Goal: Information Seeking & Learning: Learn about a topic

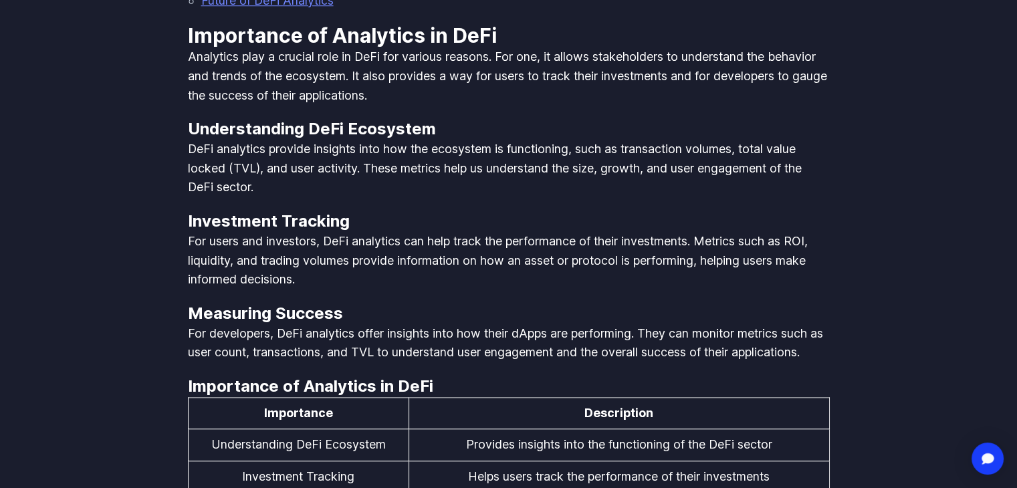
scroll to position [1121, 0]
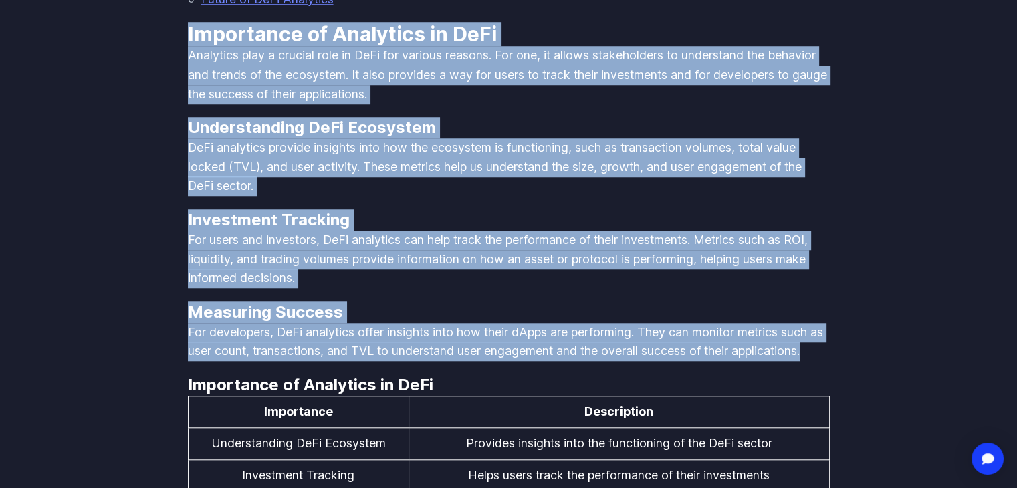
drag, startPoint x: 275, startPoint y: 368, endPoint x: 160, endPoint y: 30, distance: 356.9
copy div "Importance of Analytics in DeFi Analytics play a crucial role in DeFi for vario…"
click at [356, 327] on p "For developers, DeFi analytics offer insights into how their dApps are performi…" at bounding box center [509, 342] width 642 height 38
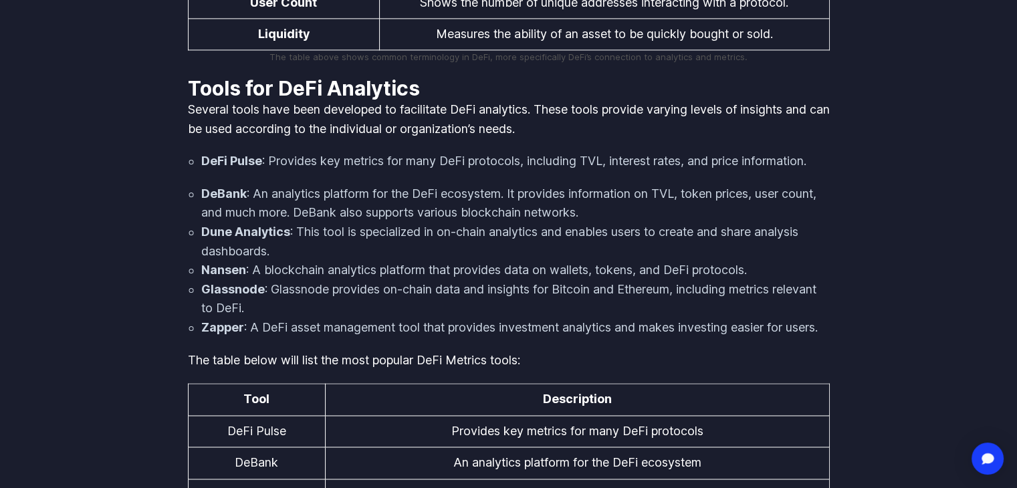
scroll to position [2018, 0]
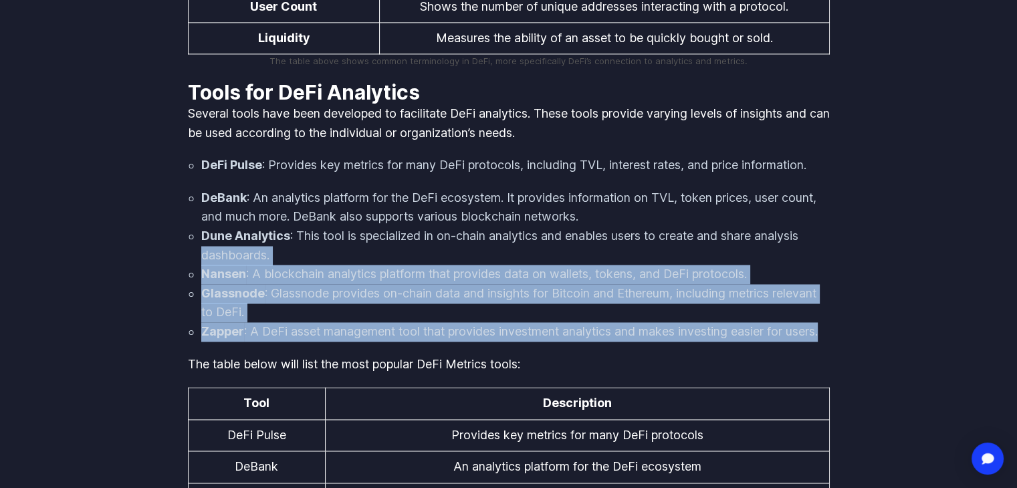
drag, startPoint x: 260, startPoint y: 376, endPoint x: 201, endPoint y: 271, distance: 120.1
click at [201, 271] on ol "DeBank : An analytics platform for the DeFi ecosystem. It provides information …" at bounding box center [509, 265] width 642 height 153
click at [315, 284] on li "Nansen : A blockchain analytics platform that provides data on wallets, tokens,…" at bounding box center [515, 274] width 629 height 19
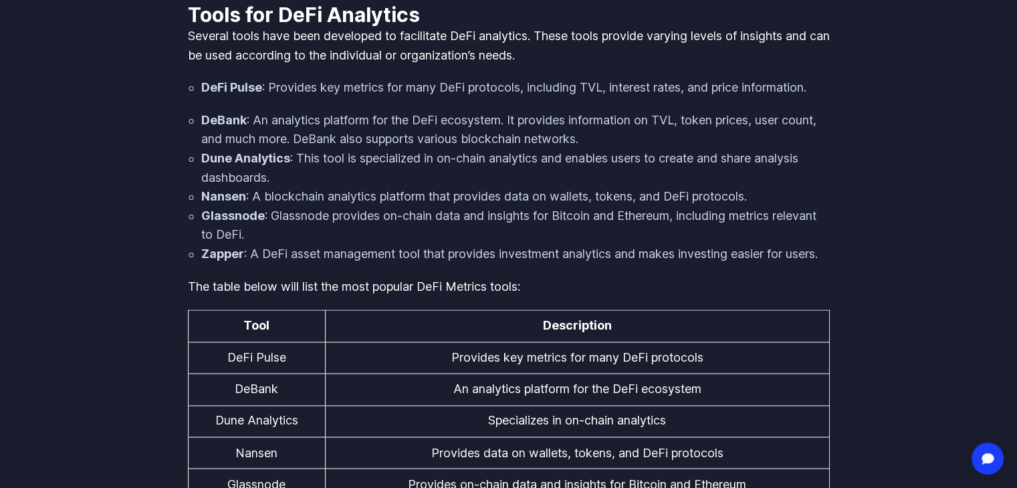
scroll to position [2095, 0]
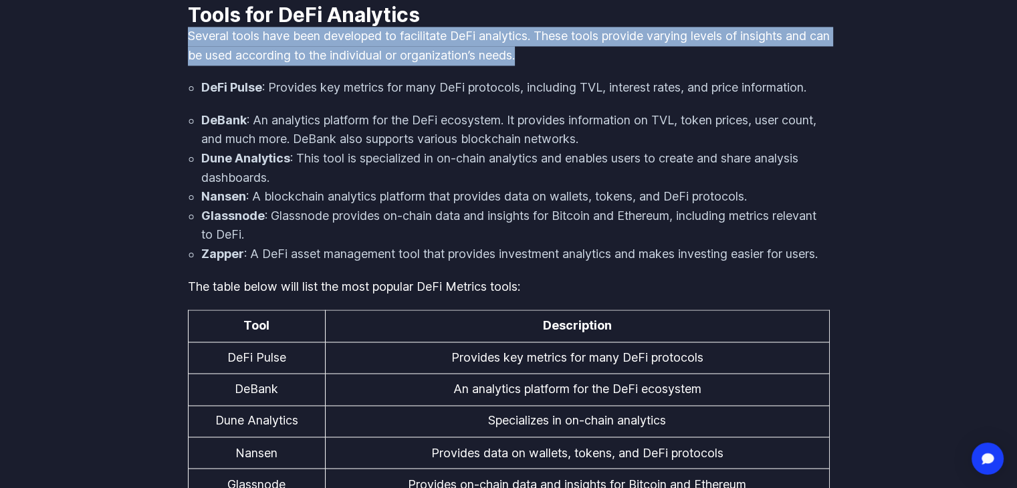
drag, startPoint x: 559, startPoint y: 74, endPoint x: 187, endPoint y: 59, distance: 371.6
click at [188, 59] on p "Several tools have been developed to facilitate DeFi analytics. These tools pro…" at bounding box center [509, 46] width 642 height 38
copy p "Several tools have been developed to facilitate DeFi analytics. These tools pro…"
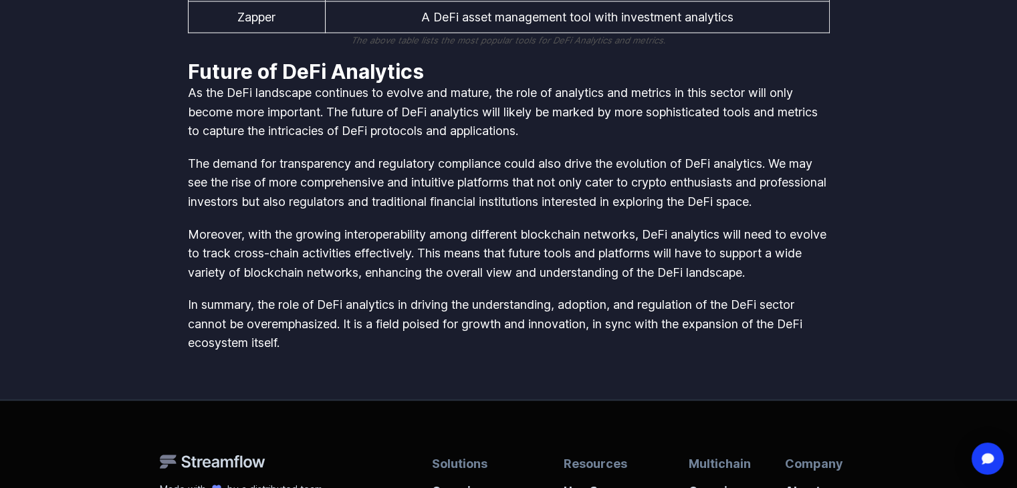
scroll to position [2782, 0]
